Goal: Task Accomplishment & Management: Use online tool/utility

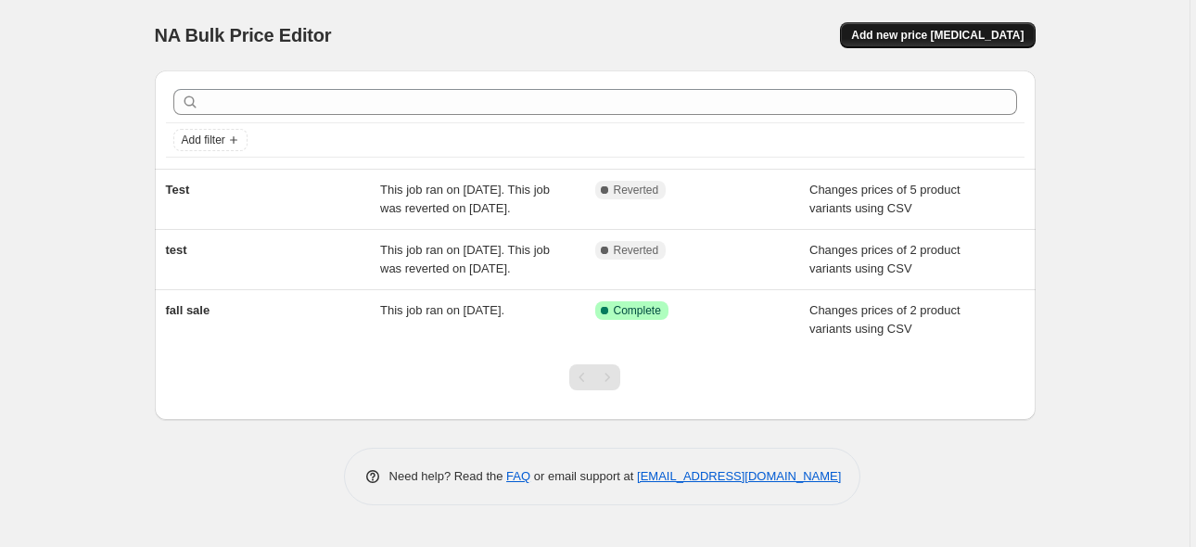
click at [928, 42] on span "Add new price [MEDICAL_DATA]" at bounding box center [937, 35] width 173 height 15
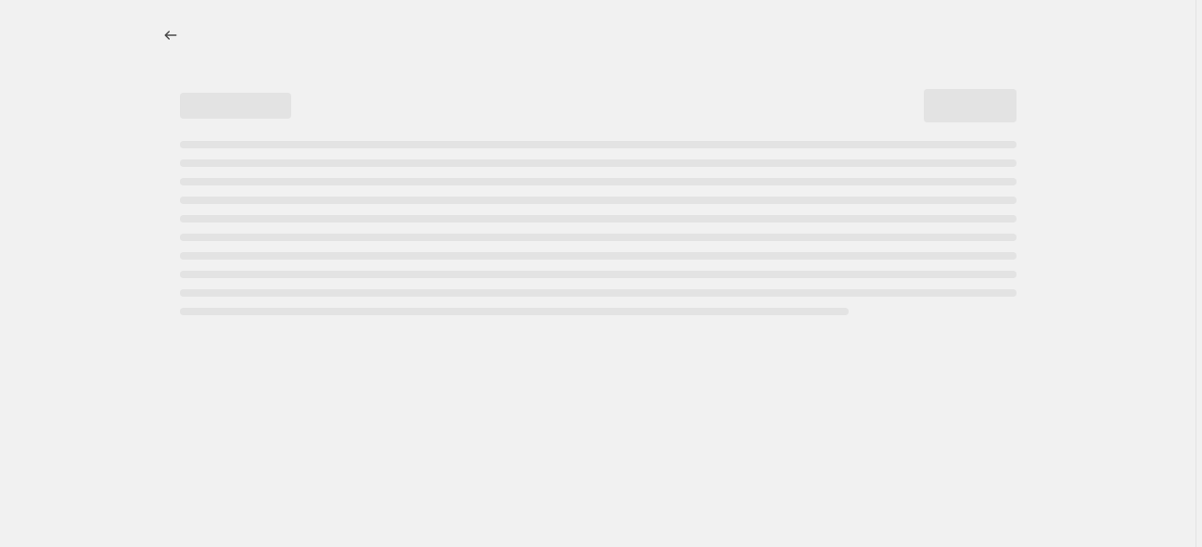
select select "percentage"
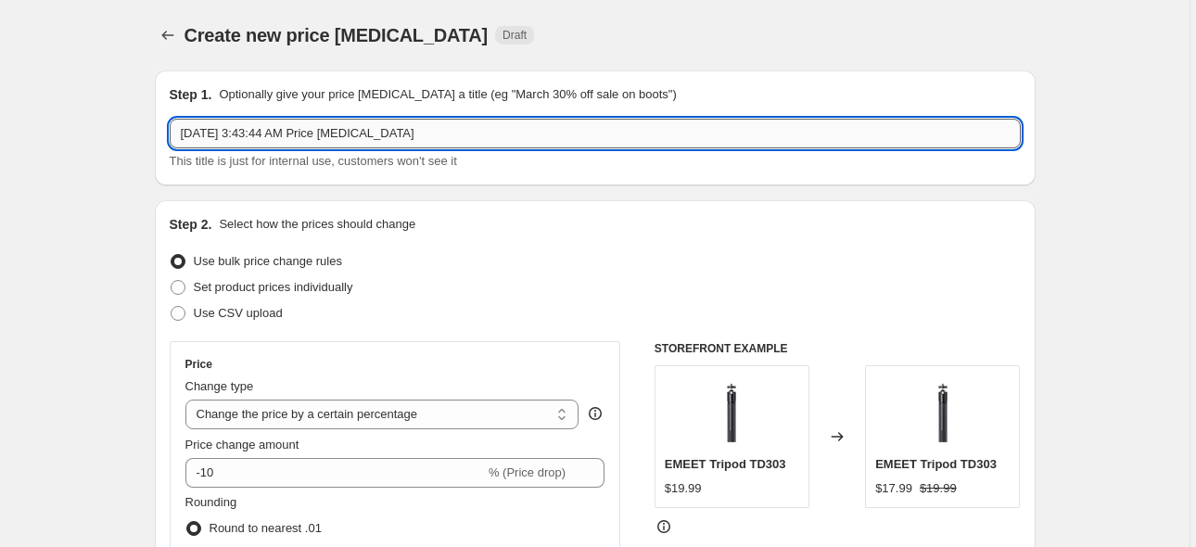
click at [452, 133] on input "[DATE] 3:43:44 AM Price [MEDICAL_DATA]" at bounding box center [595, 134] width 851 height 30
drag, startPoint x: 430, startPoint y: 129, endPoint x: 183, endPoint y: 141, distance: 247.9
click at [183, 141] on input "[DATE] 3:43:44 AM Price [MEDICAL_DATA]" at bounding box center [595, 134] width 851 height 30
paste input "Fall Sale"
type input "Fall Sale 9/5-9/24"
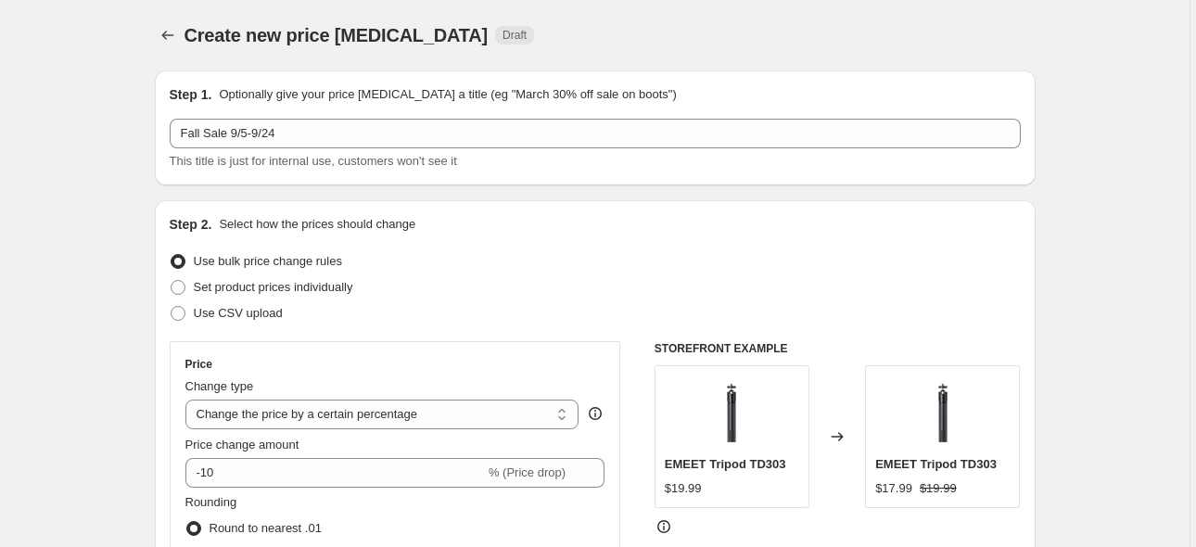
click at [333, 183] on div "Step 1. Optionally give your price [MEDICAL_DATA] a title (eg "March 30% off sa…" at bounding box center [595, 127] width 881 height 115
click at [238, 309] on span "Use CSV upload" at bounding box center [238, 313] width 89 height 14
click at [172, 307] on input "Use CSV upload" at bounding box center [171, 306] width 1 height 1
radio input "true"
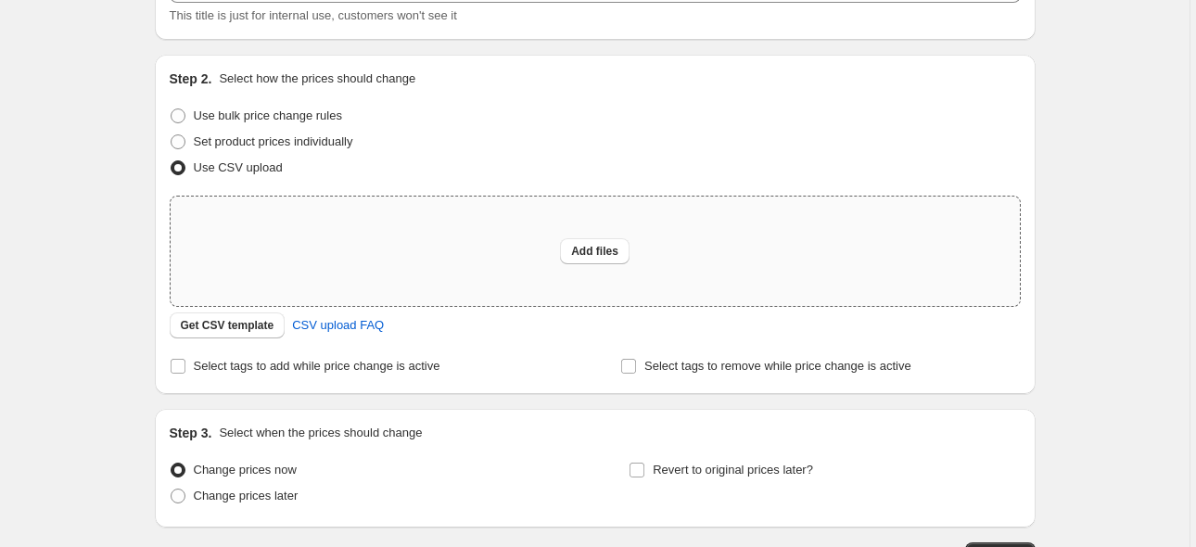
scroll to position [185, 0]
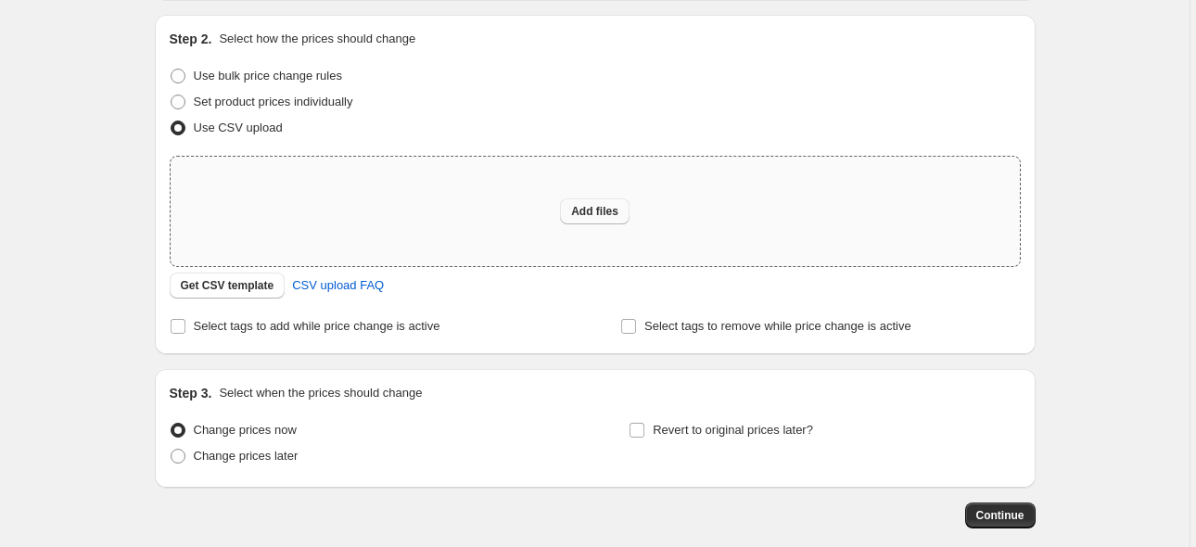
click at [594, 212] on span "Add files" at bounding box center [594, 211] width 47 height 15
type input "C:\fakepath\秋季促销.csv"
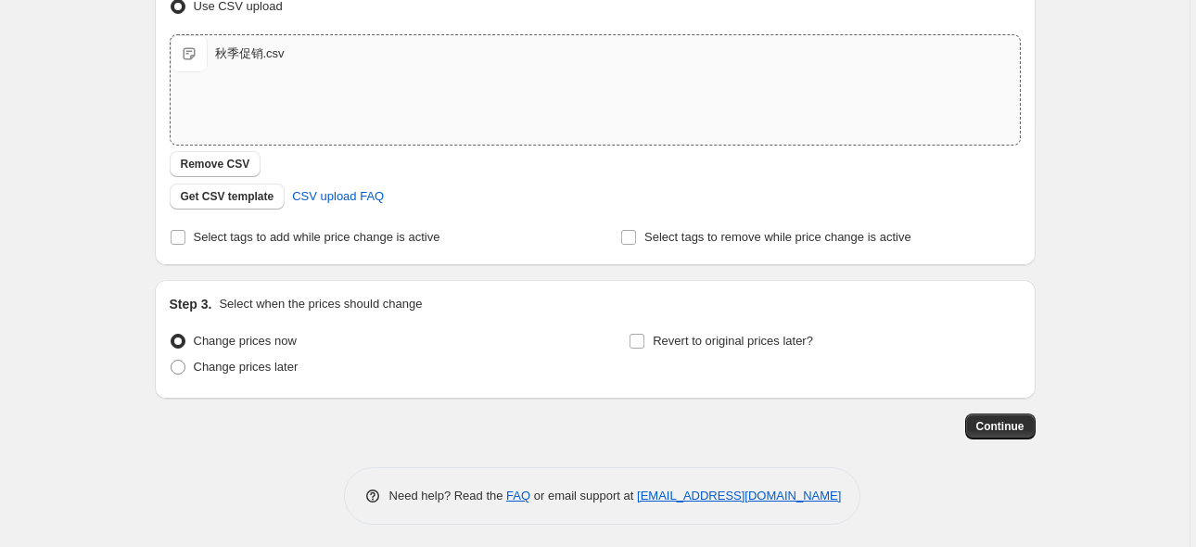
scroll to position [312, 0]
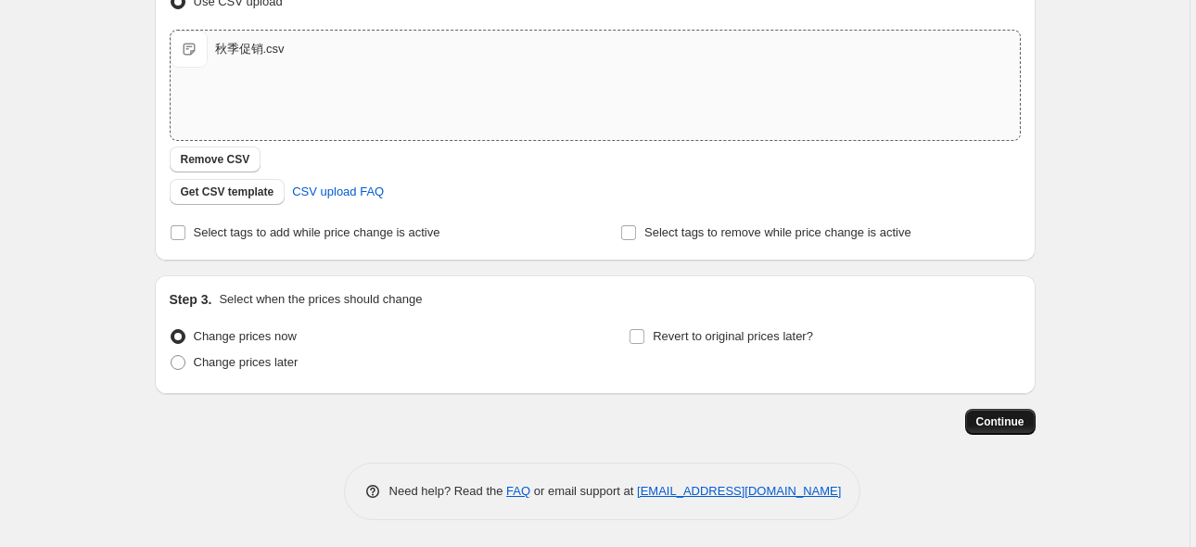
click at [991, 423] on span "Continue" at bounding box center [1001, 422] width 48 height 15
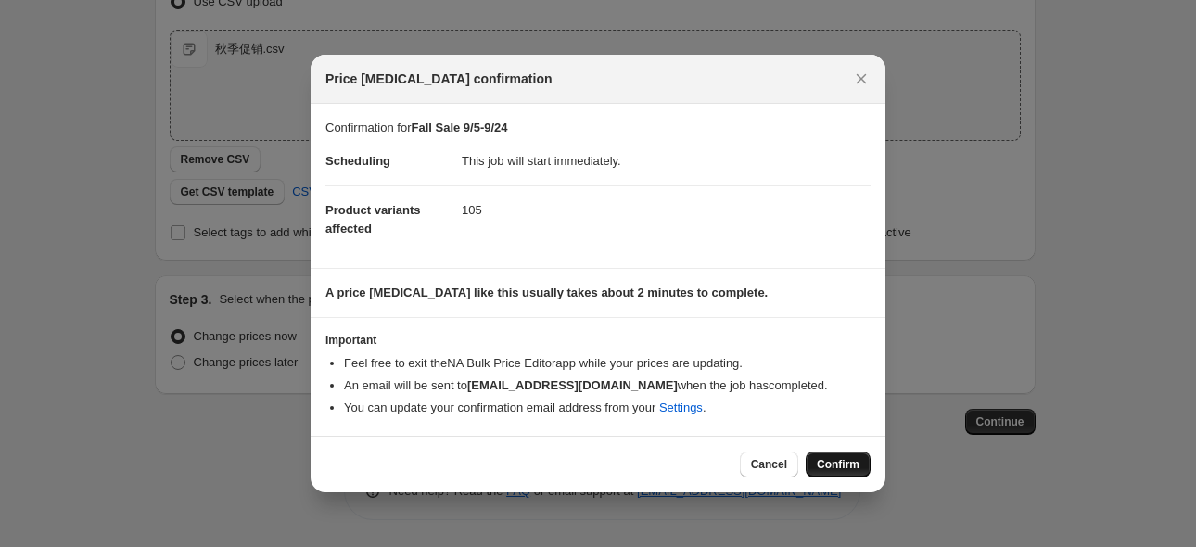
click at [842, 459] on span "Confirm" at bounding box center [838, 464] width 43 height 15
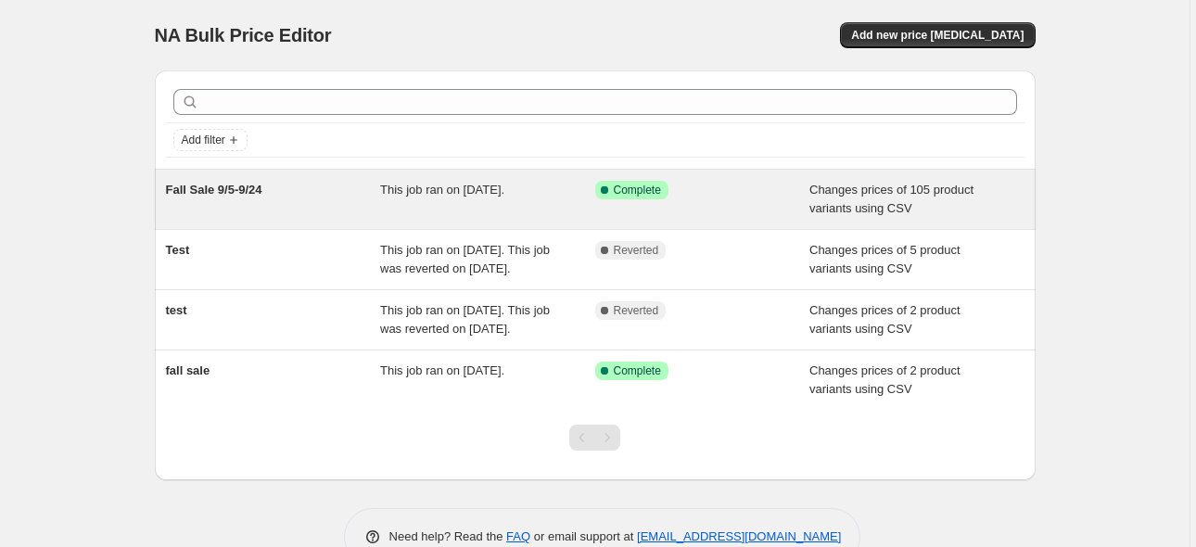
click at [312, 195] on div "Fall Sale 9/5-9/24" at bounding box center [273, 199] width 215 height 37
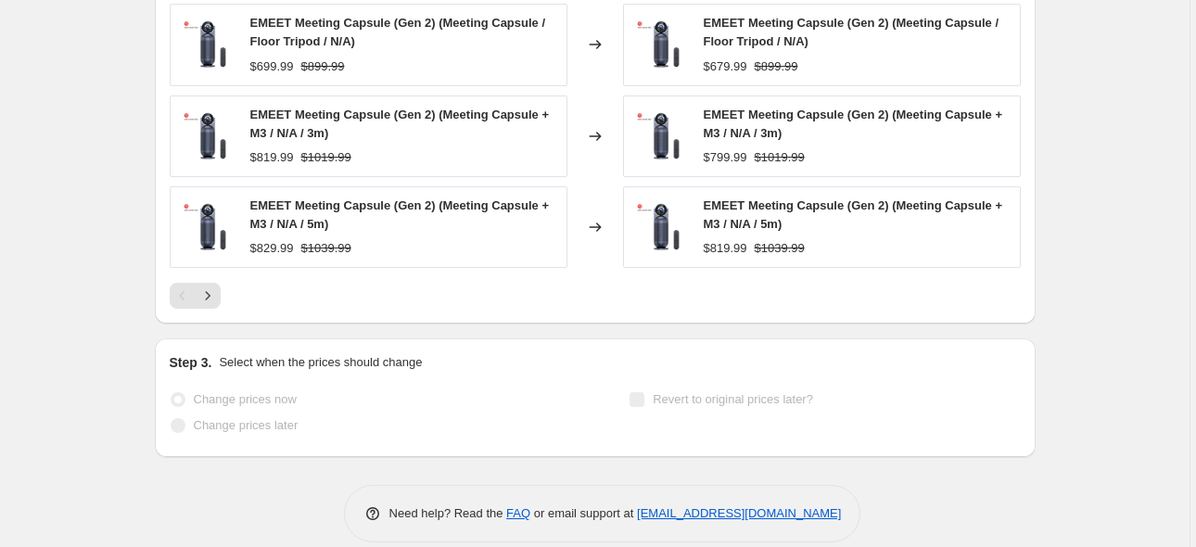
scroll to position [1015, 0]
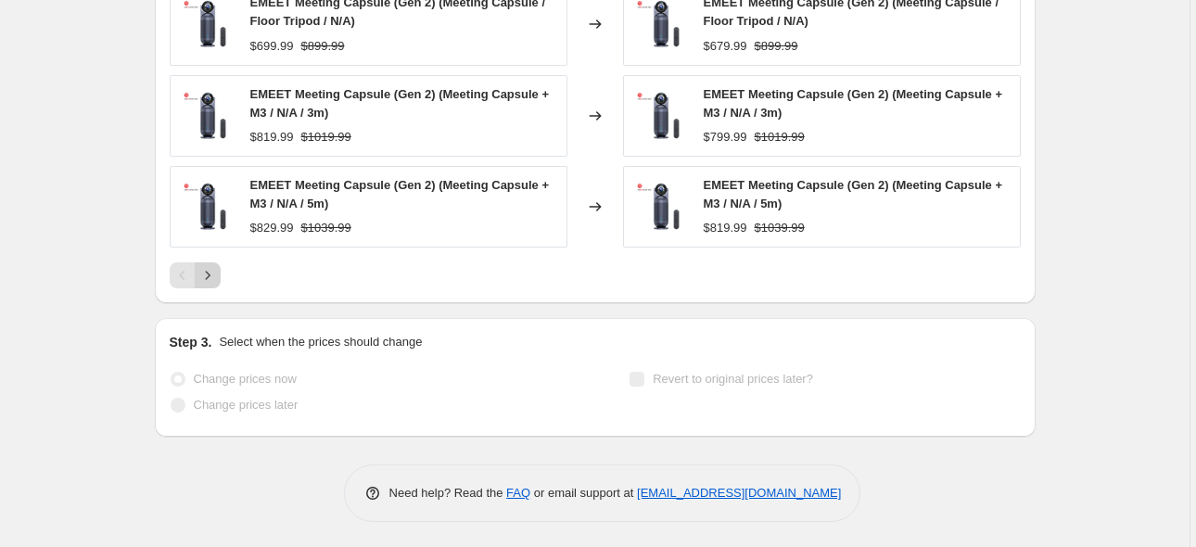
click at [211, 275] on icon "Next" at bounding box center [207, 275] width 19 height 19
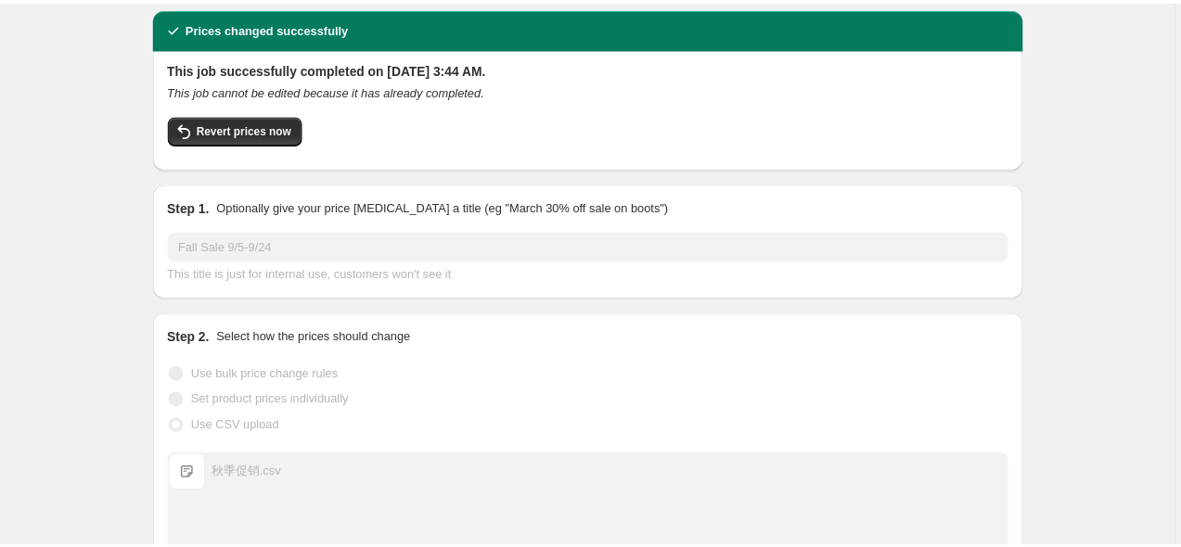
scroll to position [0, 0]
